Goal: Find specific page/section: Find specific page/section

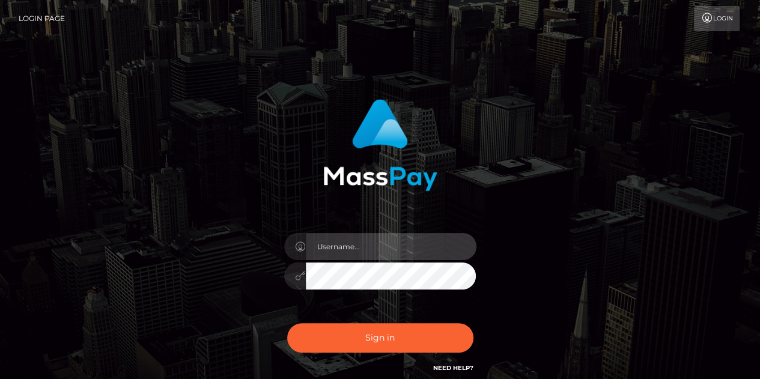
drag, startPoint x: 0, startPoint y: 0, endPoint x: 359, endPoint y: 248, distance: 436.3
click at [359, 248] on input "text" at bounding box center [391, 246] width 171 height 27
click at [444, 254] on input "text" at bounding box center [391, 246] width 171 height 27
type input "abigail.cope"
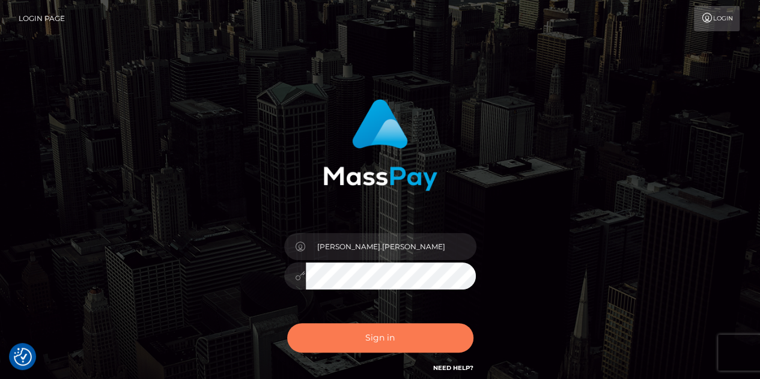
click at [408, 337] on button "Sign in" at bounding box center [380, 337] width 186 height 29
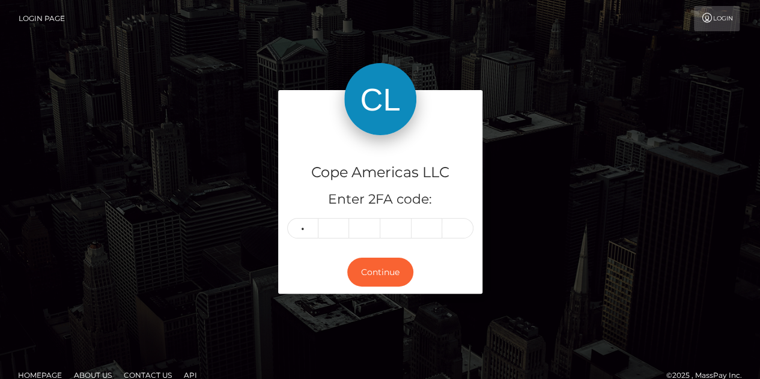
type input "4"
type input "5"
type input "1"
type input "7"
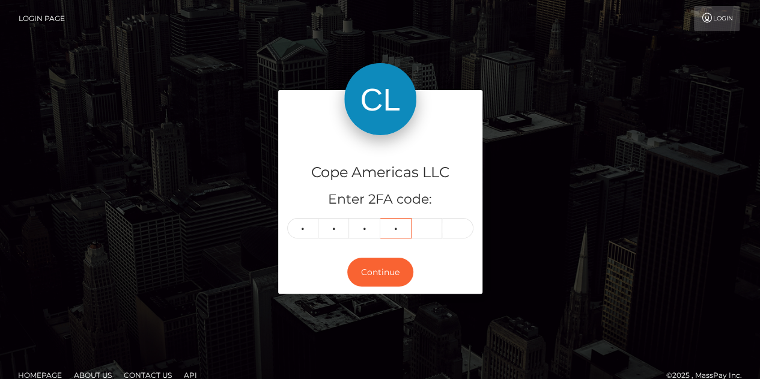
type input "3"
type input "6"
type input "2"
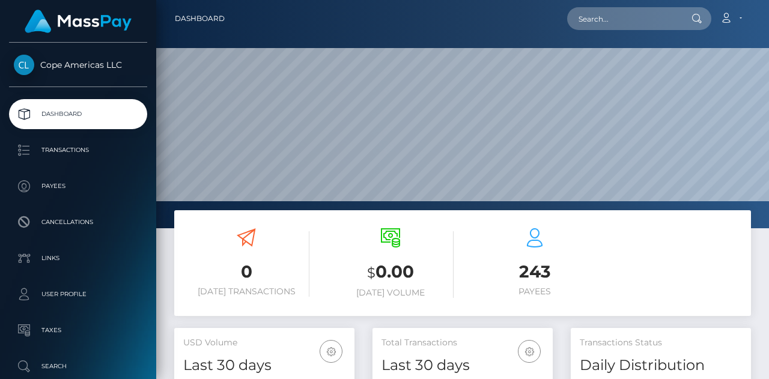
scroll to position [213, 180]
click at [621, 14] on input "text" at bounding box center [623, 18] width 113 height 23
paste input "41565"
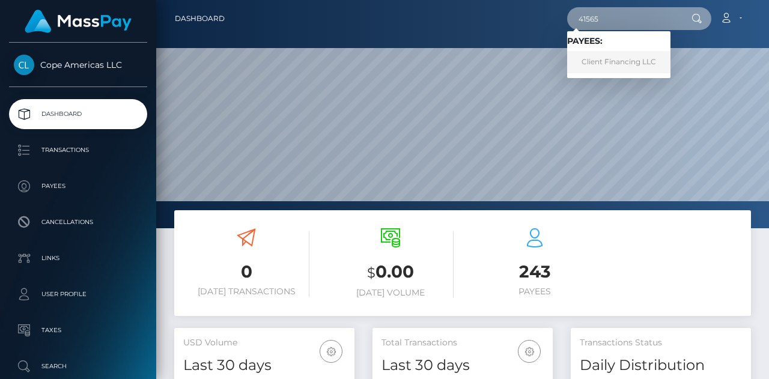
type input "41565"
click at [595, 64] on link "Client Financing LLC" at bounding box center [618, 62] width 103 height 22
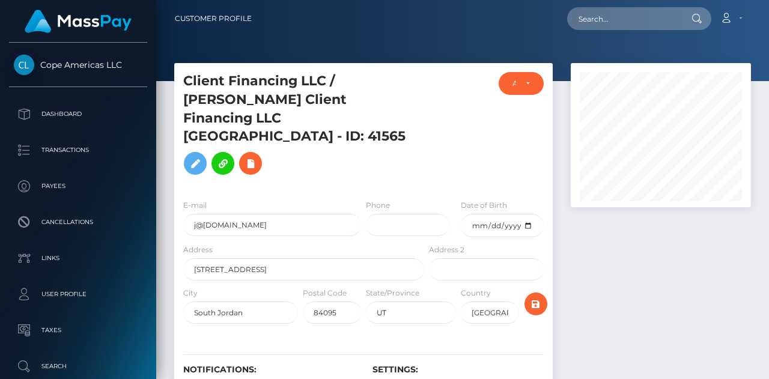
scroll to position [144, 180]
click at [668, 281] on div at bounding box center [661, 248] width 198 height 370
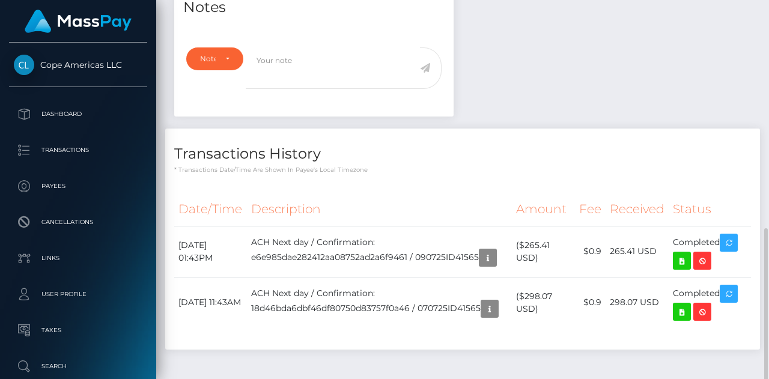
scroll to position [469, 0]
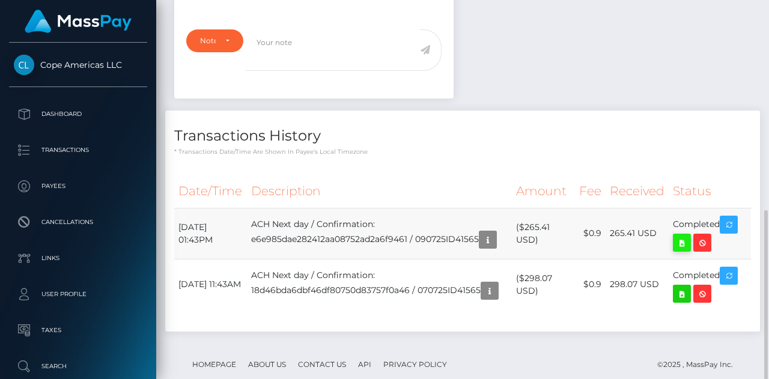
click at [686, 236] on icon at bounding box center [682, 243] width 14 height 15
click at [682, 287] on icon at bounding box center [682, 294] width 14 height 15
